Goal: Task Accomplishment & Management: Manage account settings

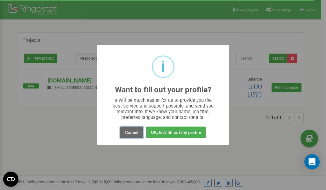
click at [132, 132] on button "Cancel" at bounding box center [131, 133] width 23 height 12
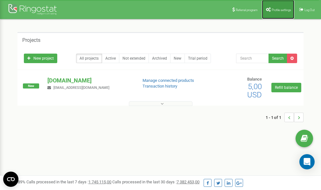
click at [276, 10] on span "Profile settings" at bounding box center [281, 9] width 19 height 3
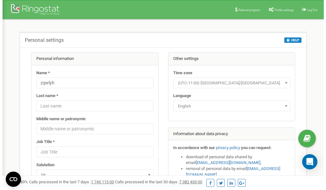
scroll to position [32, 0]
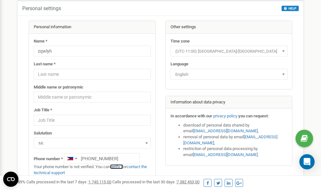
click at [118, 167] on link "verify it" at bounding box center [116, 167] width 13 height 5
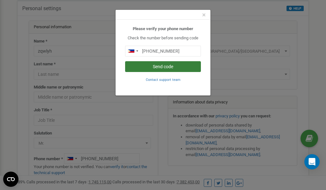
click at [164, 66] on button "Send code" at bounding box center [163, 66] width 76 height 11
